Goal: Information Seeking & Learning: Learn about a topic

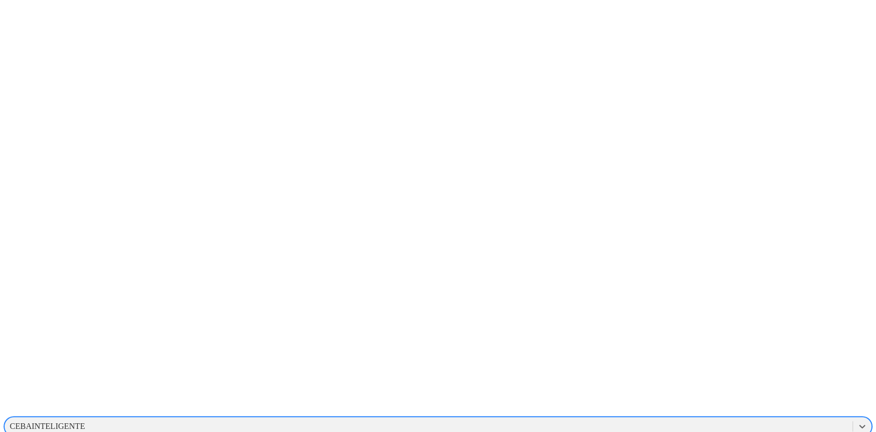
click at [749, 419] on div "CEBAINTELIGENTE" at bounding box center [429, 426] width 848 height 15
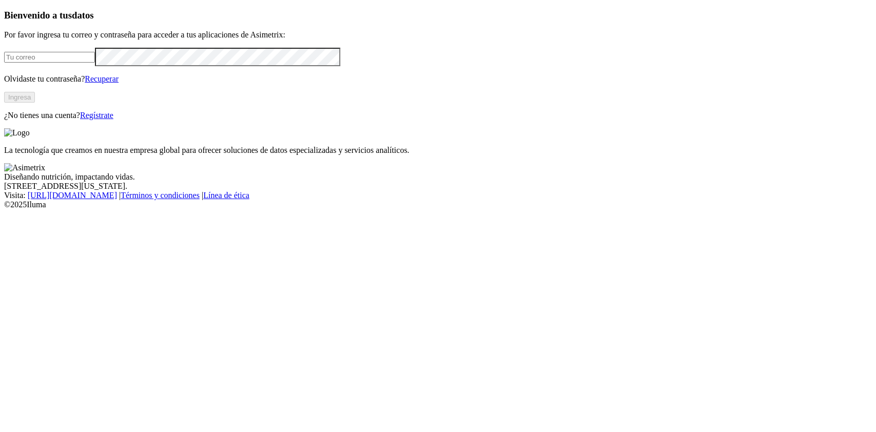
type input "[PERSON_NAME][EMAIL_ADDRESS][PERSON_NAME][DOMAIN_NAME]"
click at [35, 103] on button "Ingresa" at bounding box center [19, 97] width 31 height 11
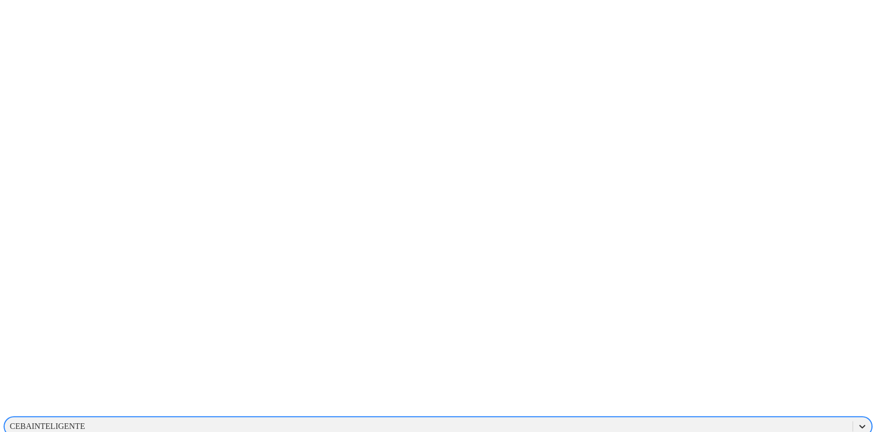
click at [853, 417] on div at bounding box center [862, 426] width 18 height 18
